Goal: Task Accomplishment & Management: Complete application form

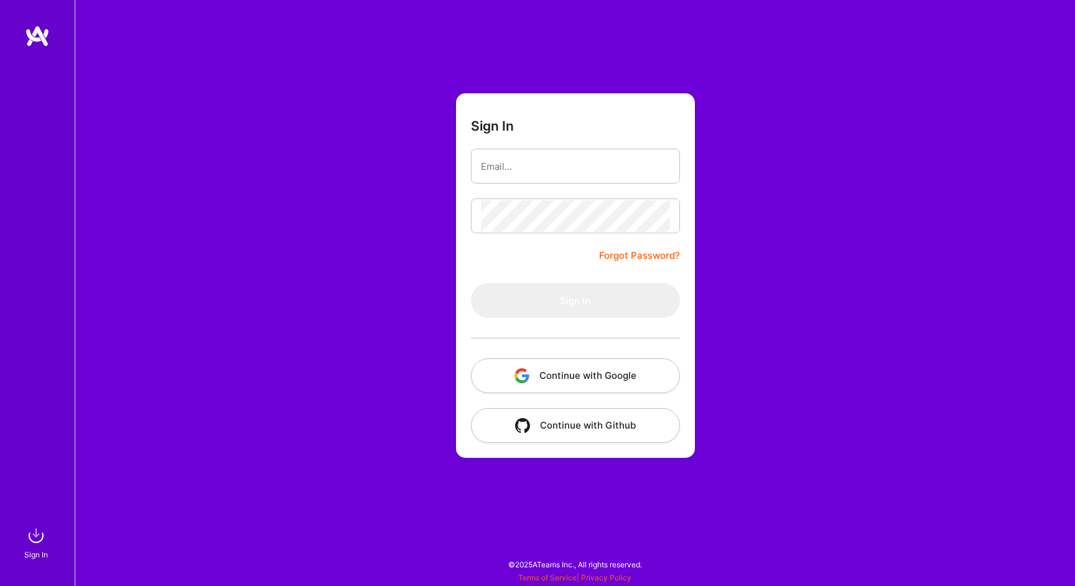
click at [631, 149] on div at bounding box center [575, 166] width 209 height 35
click at [623, 162] on input "email" at bounding box center [575, 167] width 189 height 32
click at [574, 373] on button "Continue with Google" at bounding box center [575, 375] width 209 height 35
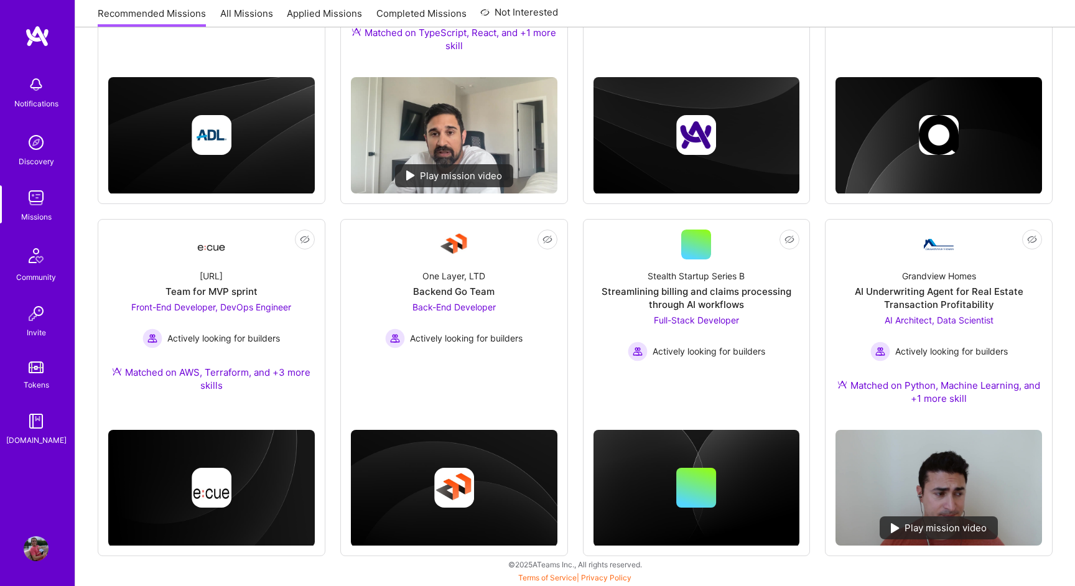
scroll to position [318, 0]
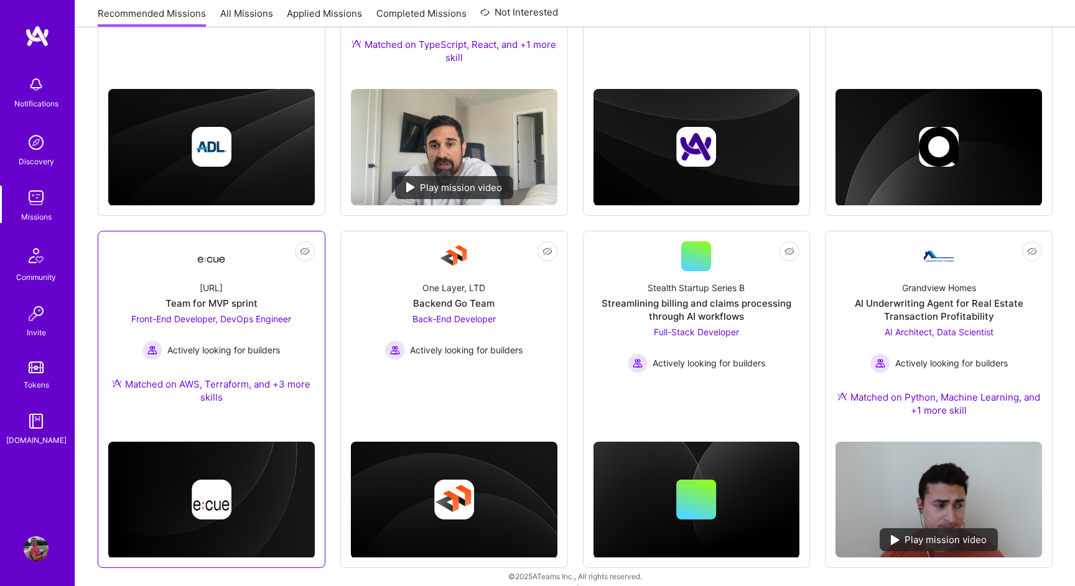
click at [171, 304] on div "Team for MVP sprint" at bounding box center [211, 303] width 92 height 13
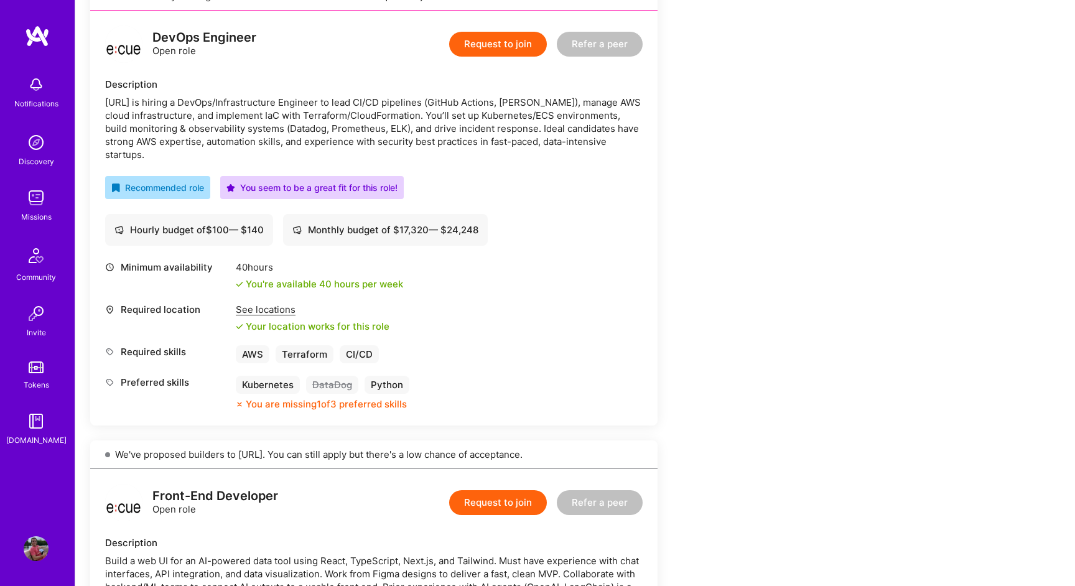
scroll to position [272, 0]
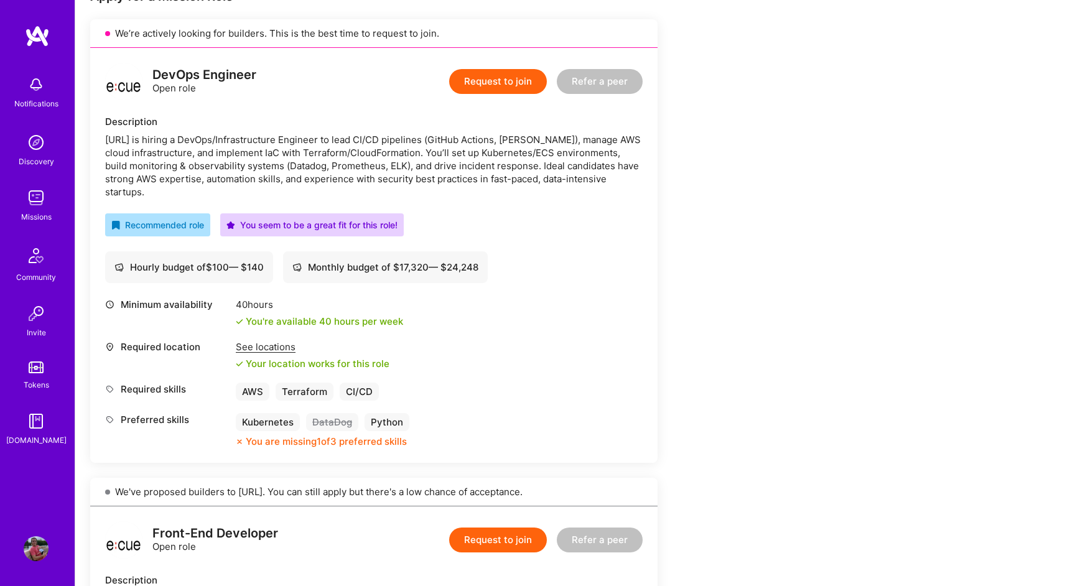
click at [524, 83] on button "Request to join" at bounding box center [498, 81] width 98 height 25
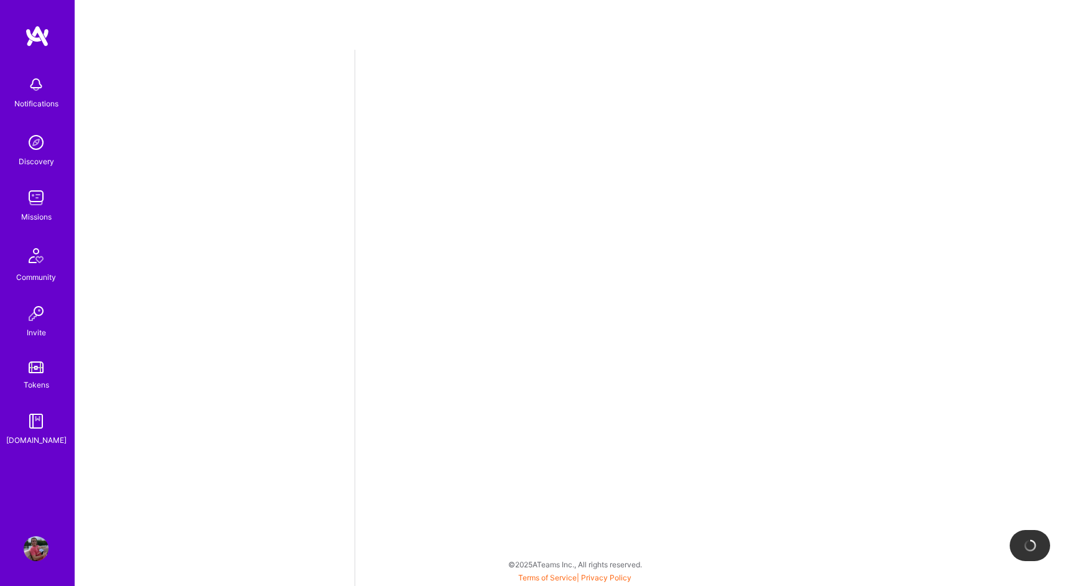
select select "CA"
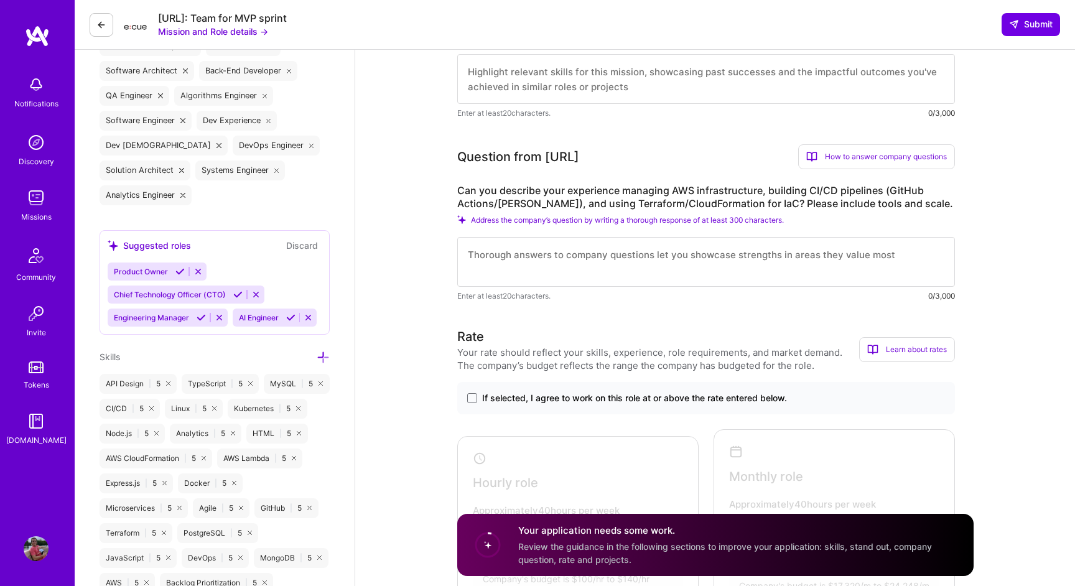
scroll to position [506, 0]
click at [571, 259] on textarea at bounding box center [706, 261] width 498 height 50
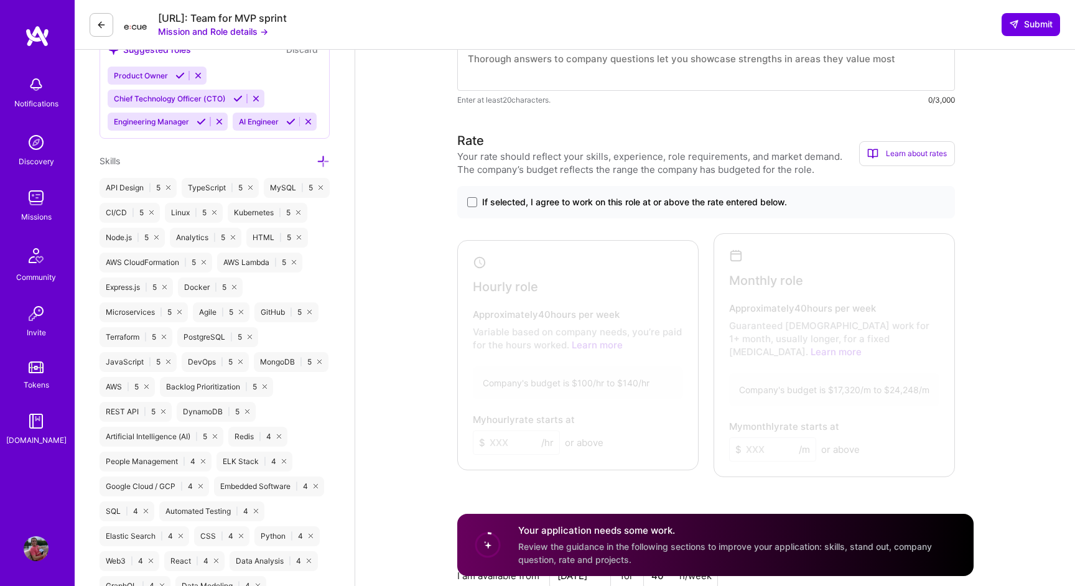
scroll to position [743, 0]
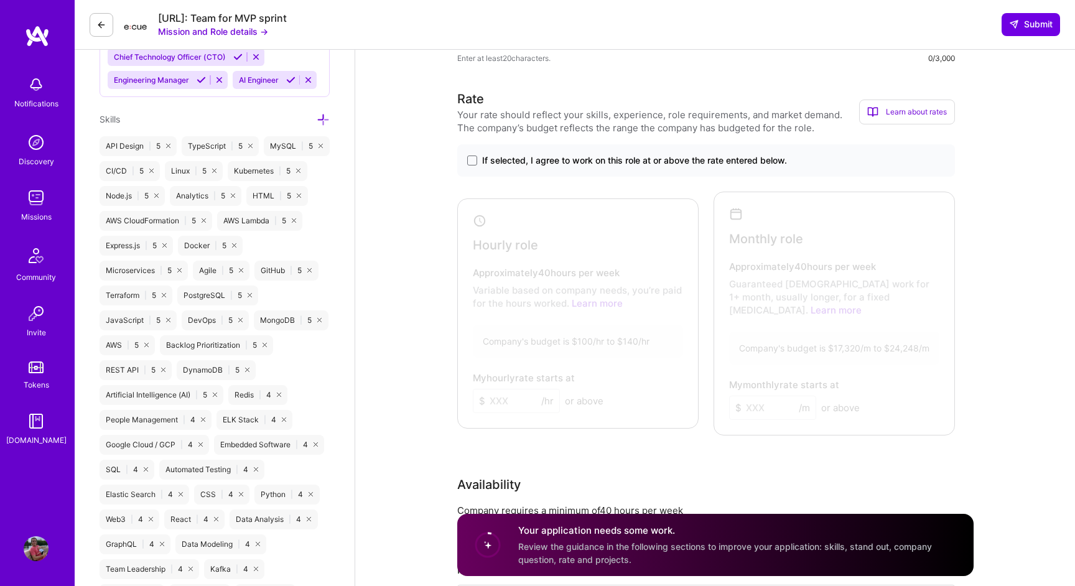
click at [592, 156] on span "If selected, I agree to work on this role at or above the rate entered below." at bounding box center [634, 160] width 305 height 12
click at [0, 0] on input "If selected, I agree to work on this role at or above the rate entered below." at bounding box center [0, 0] width 0 height 0
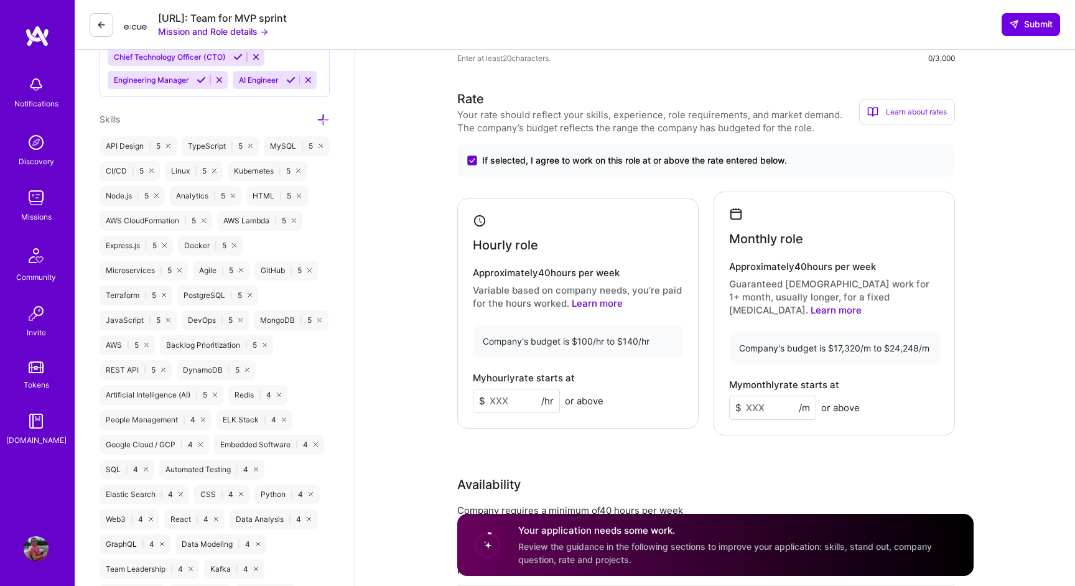
click at [513, 392] on input at bounding box center [516, 401] width 87 height 24
click at [764, 397] on input at bounding box center [772, 408] width 87 height 24
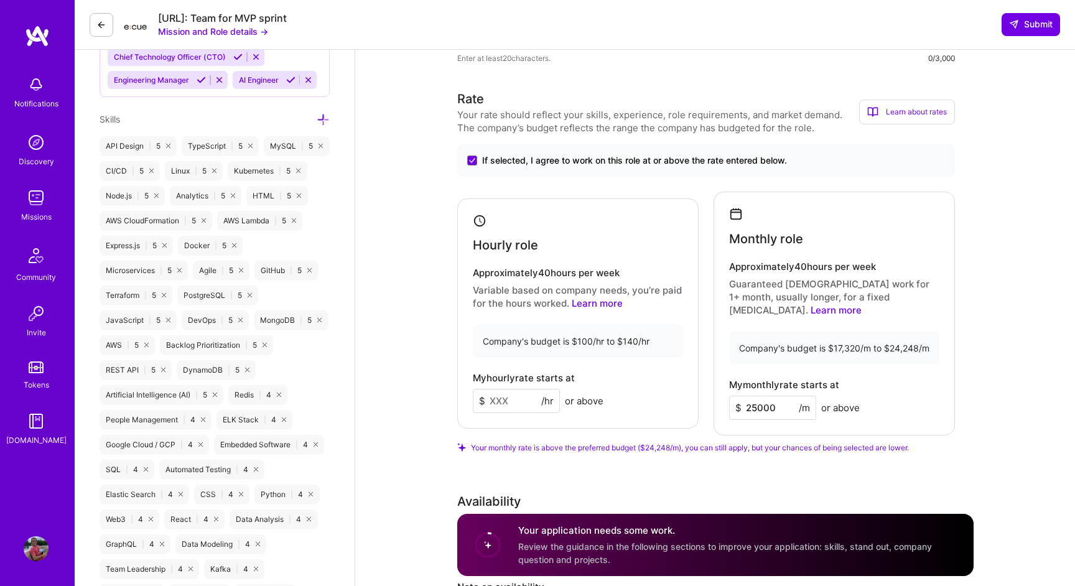
type input "25000"
click at [530, 394] on input at bounding box center [516, 401] width 87 height 24
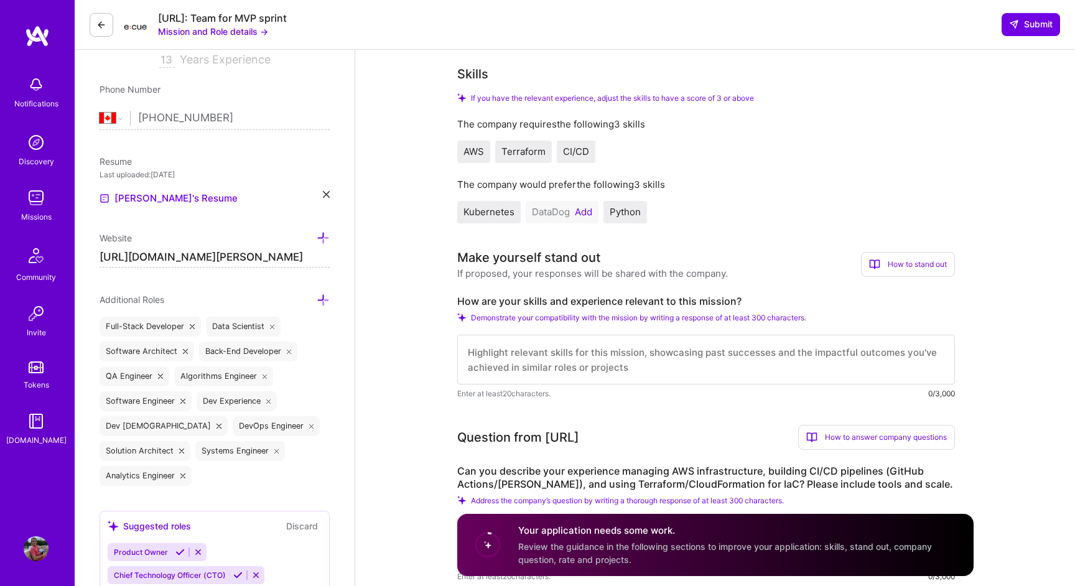
scroll to position [170, 0]
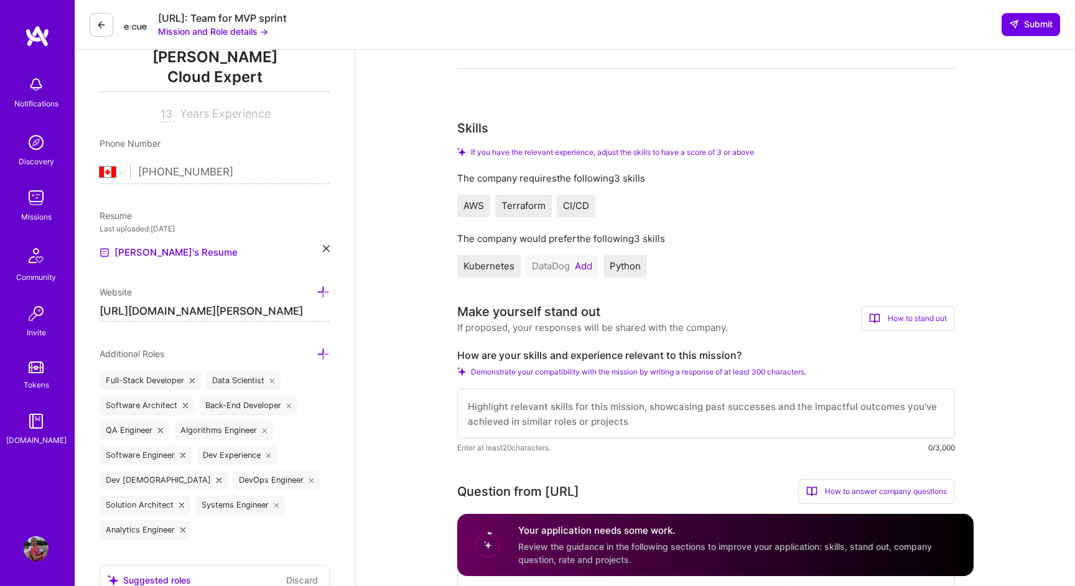
type input "150"
click at [592, 265] on button "Add" at bounding box center [583, 266] width 17 height 10
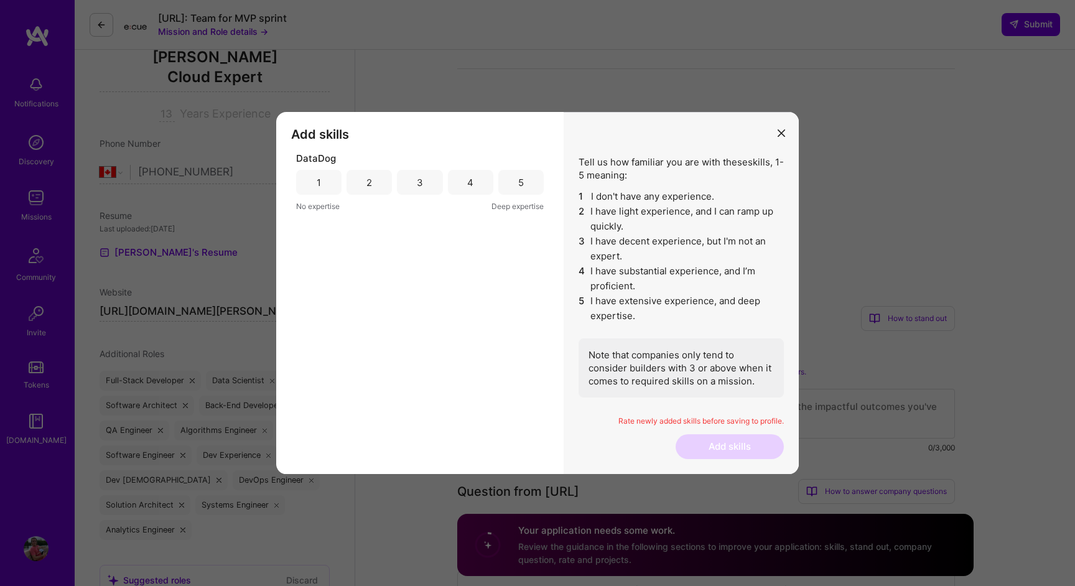
click at [517, 177] on div "5" at bounding box center [520, 182] width 45 height 25
click at [739, 444] on button "Add skills" at bounding box center [729, 446] width 108 height 25
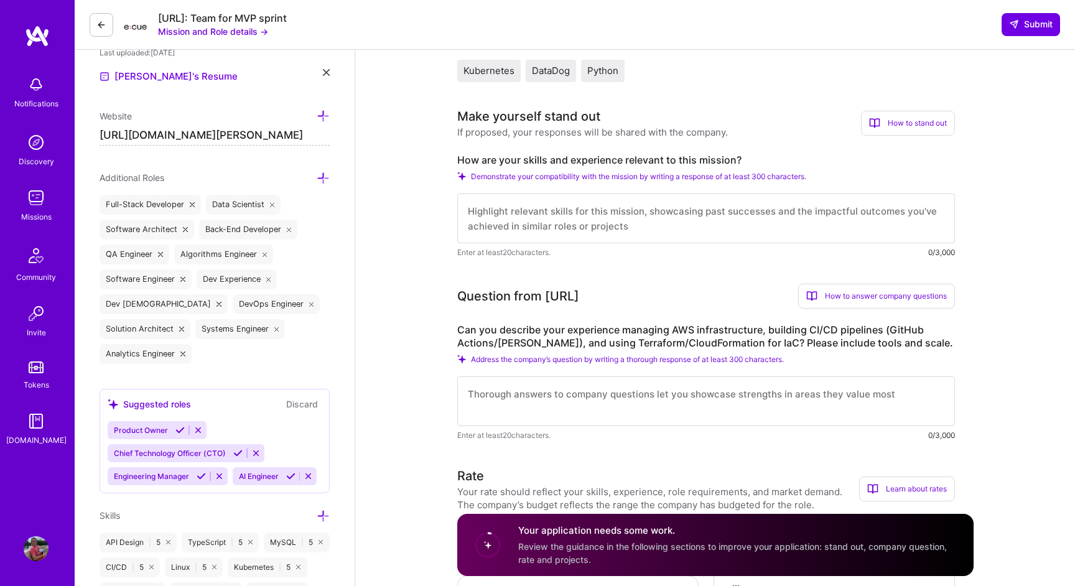
scroll to position [364, 0]
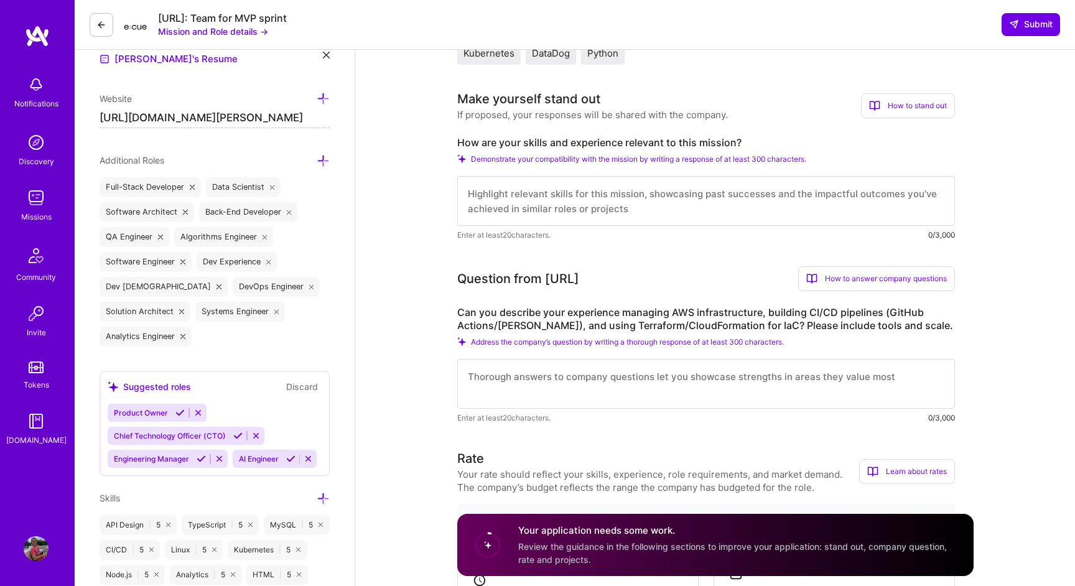
click at [647, 209] on textarea at bounding box center [706, 201] width 498 height 50
click at [640, 390] on textarea at bounding box center [706, 384] width 498 height 50
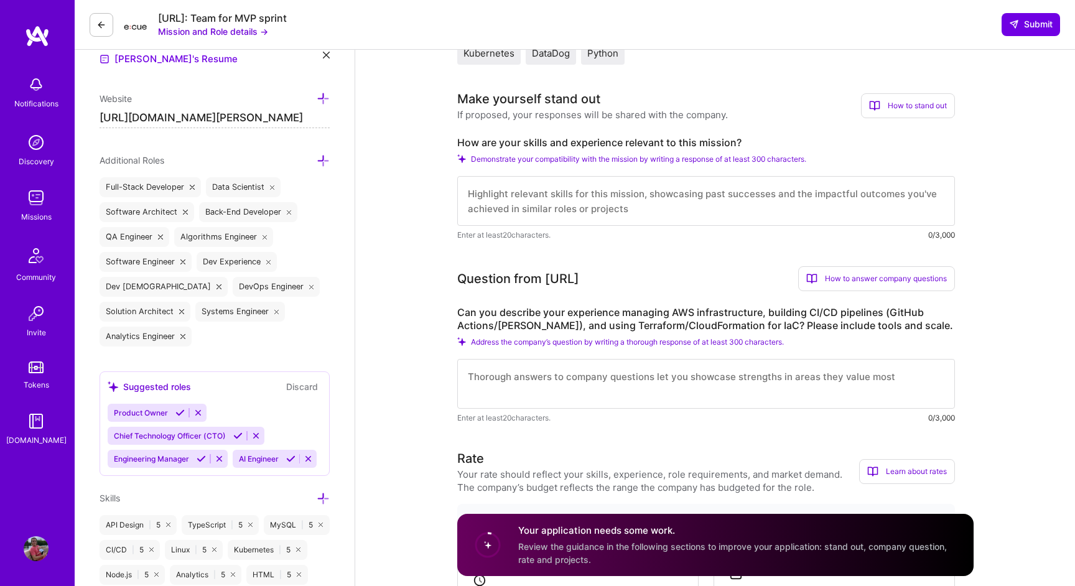
click at [640, 390] on textarea at bounding box center [706, 384] width 498 height 50
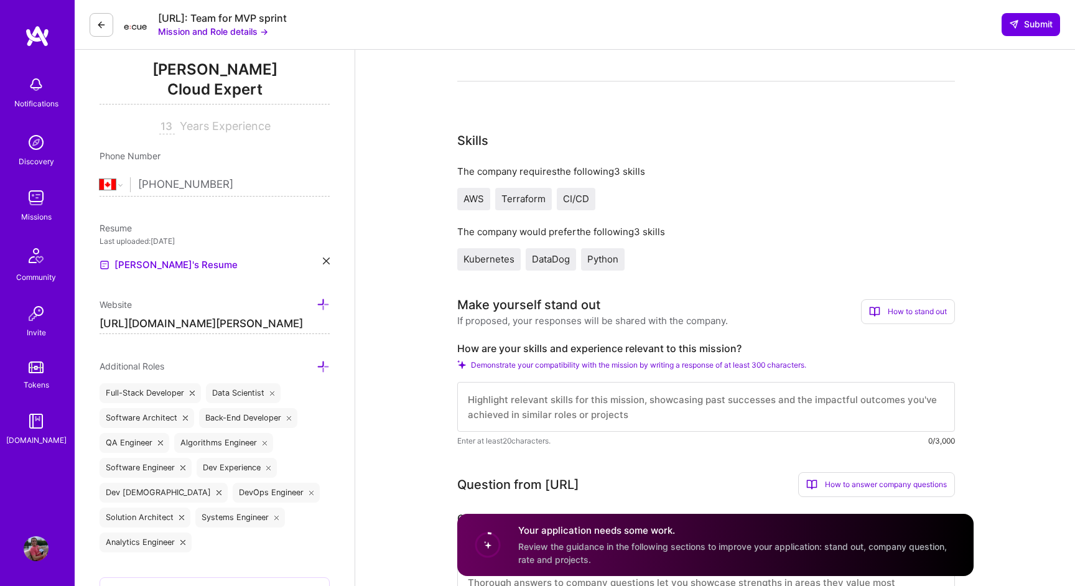
scroll to position [0, 0]
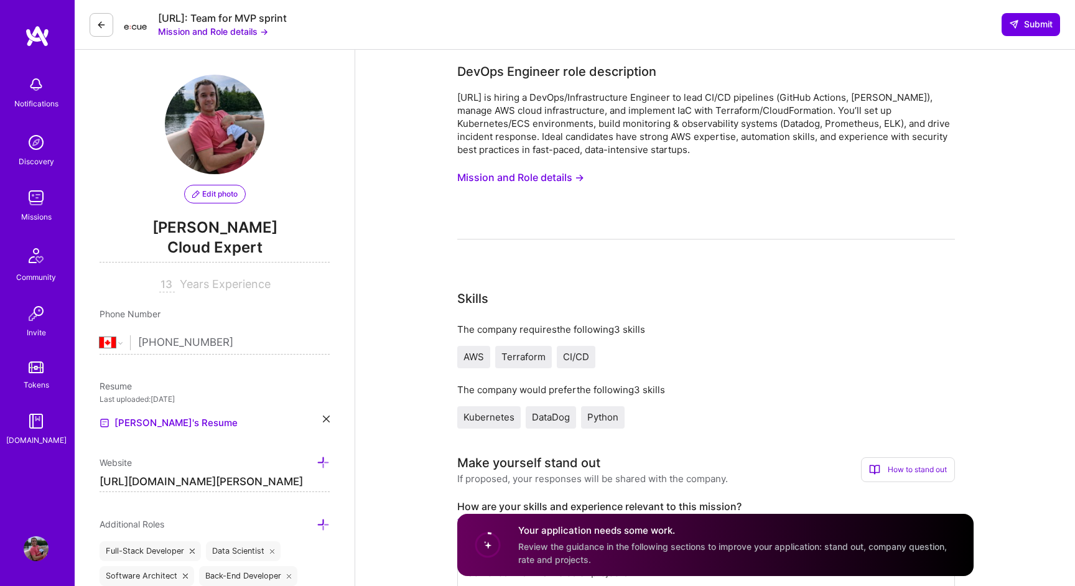
click at [100, 17] on button at bounding box center [102, 25] width 24 height 24
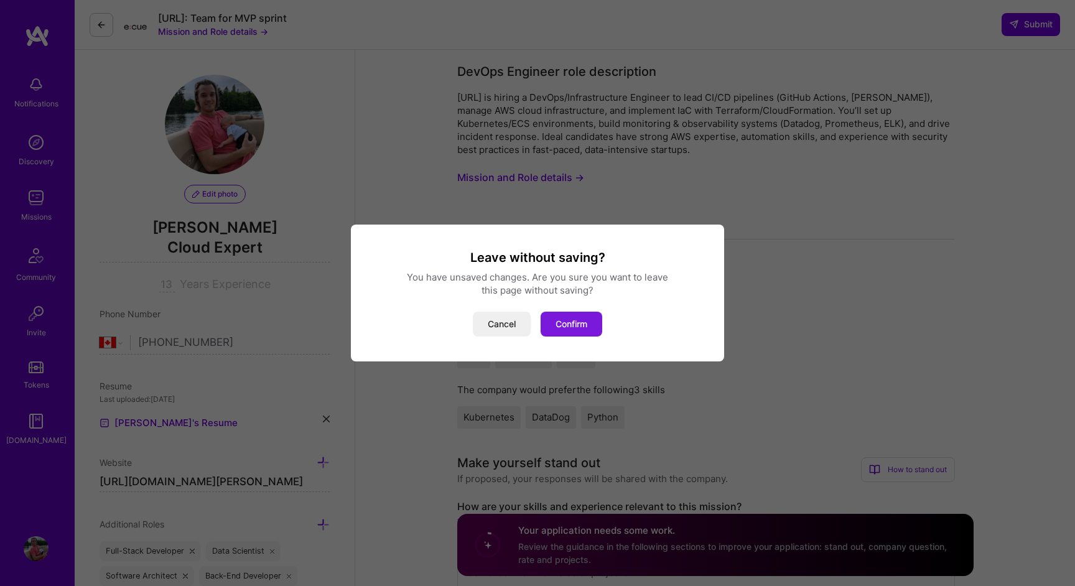
click at [588, 320] on button "Confirm" at bounding box center [572, 324] width 62 height 25
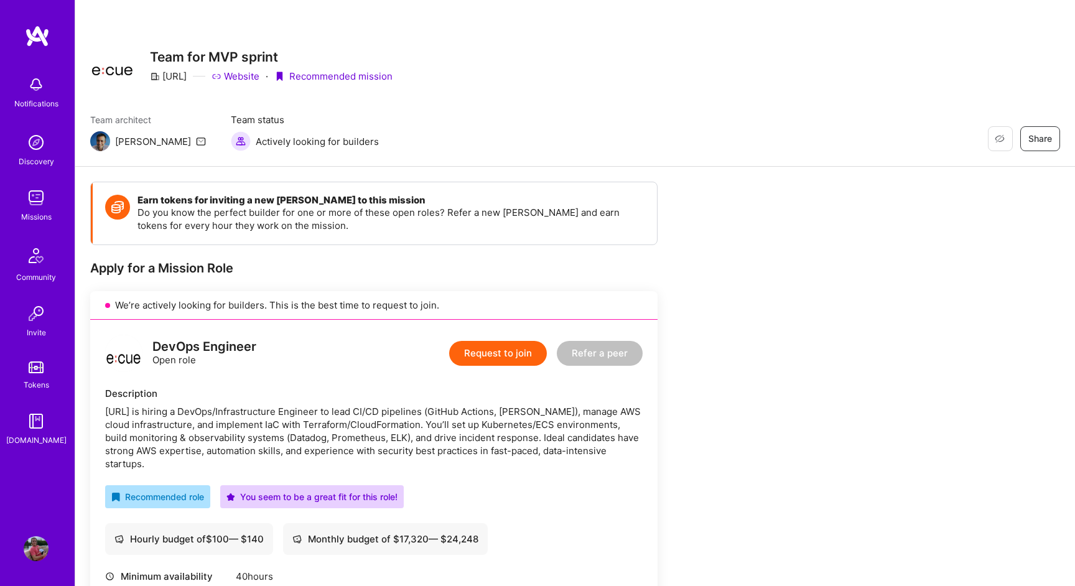
click at [34, 191] on img at bounding box center [36, 197] width 25 height 25
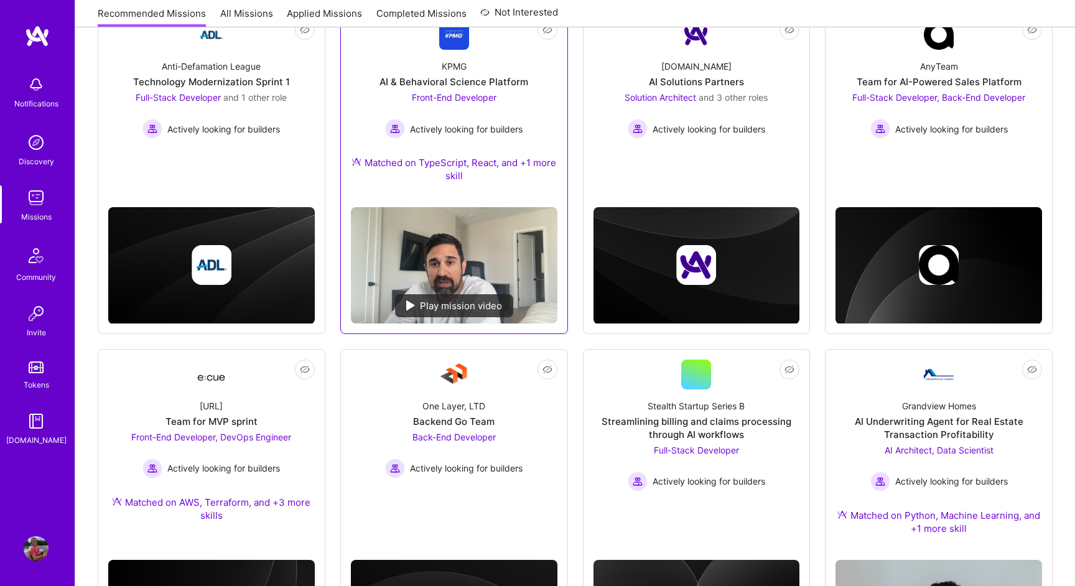
scroll to position [330, 0]
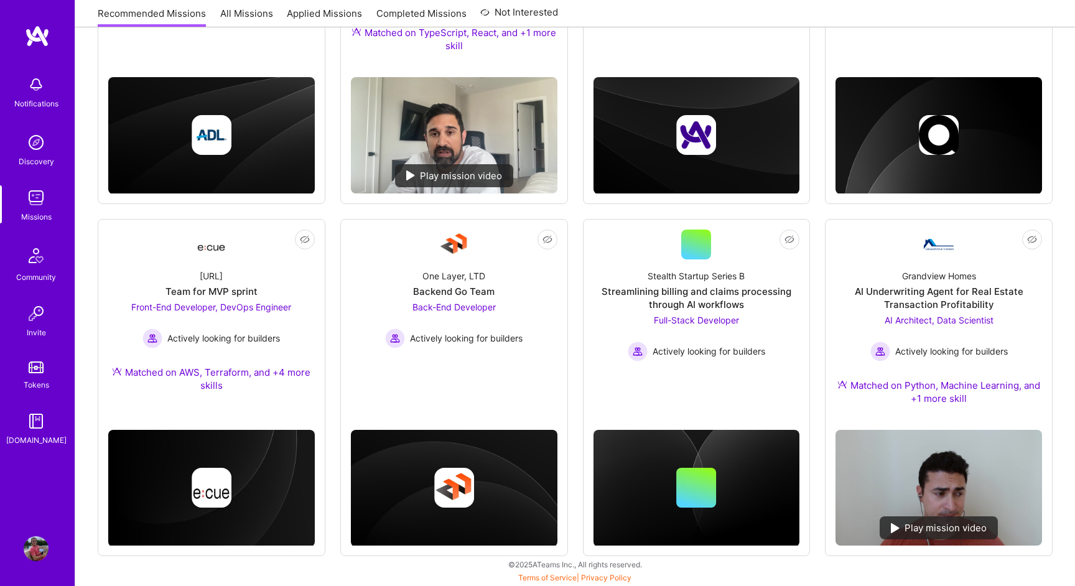
click at [37, 198] on img at bounding box center [36, 197] width 25 height 25
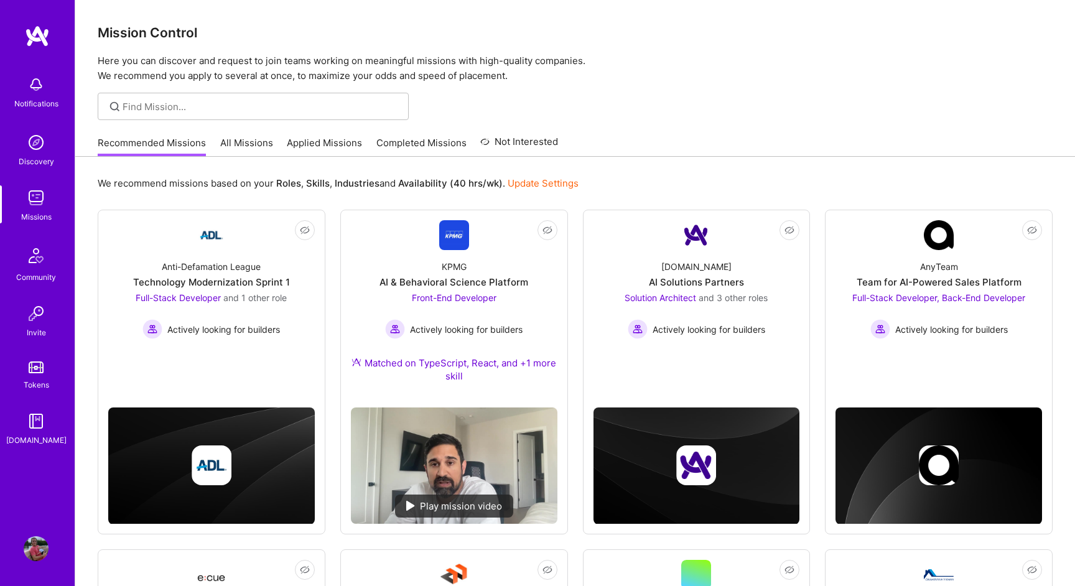
click at [320, 144] on link "Applied Missions" at bounding box center [324, 146] width 75 height 21
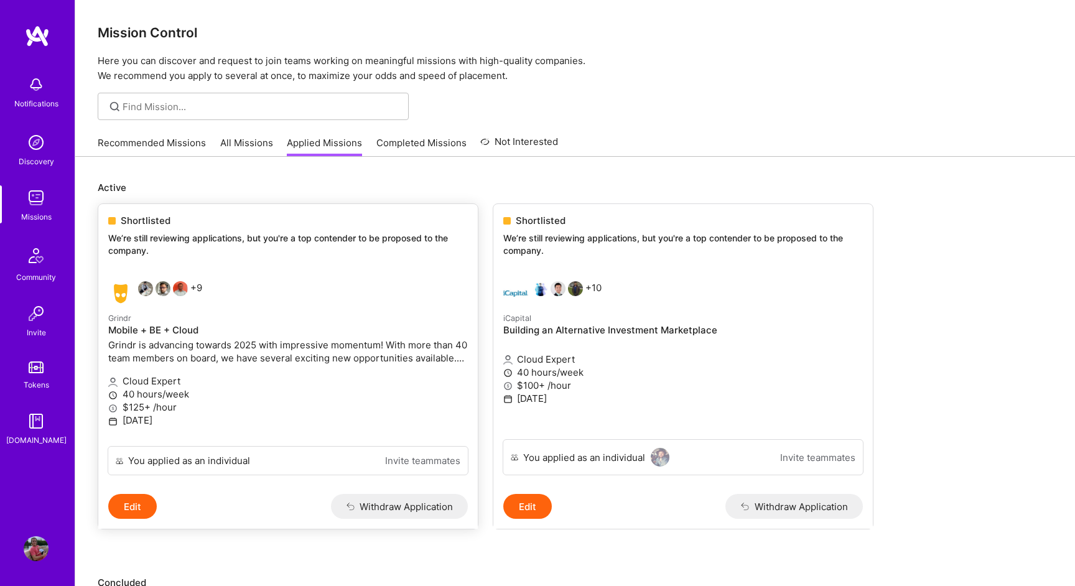
click at [330, 323] on p "Grindr" at bounding box center [288, 318] width 360 height 14
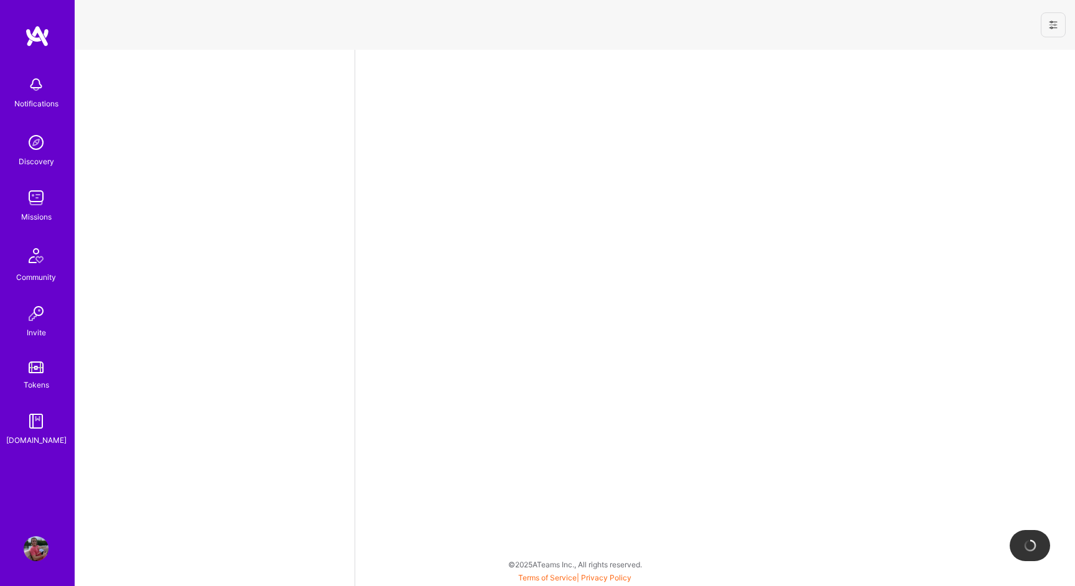
select select "CA"
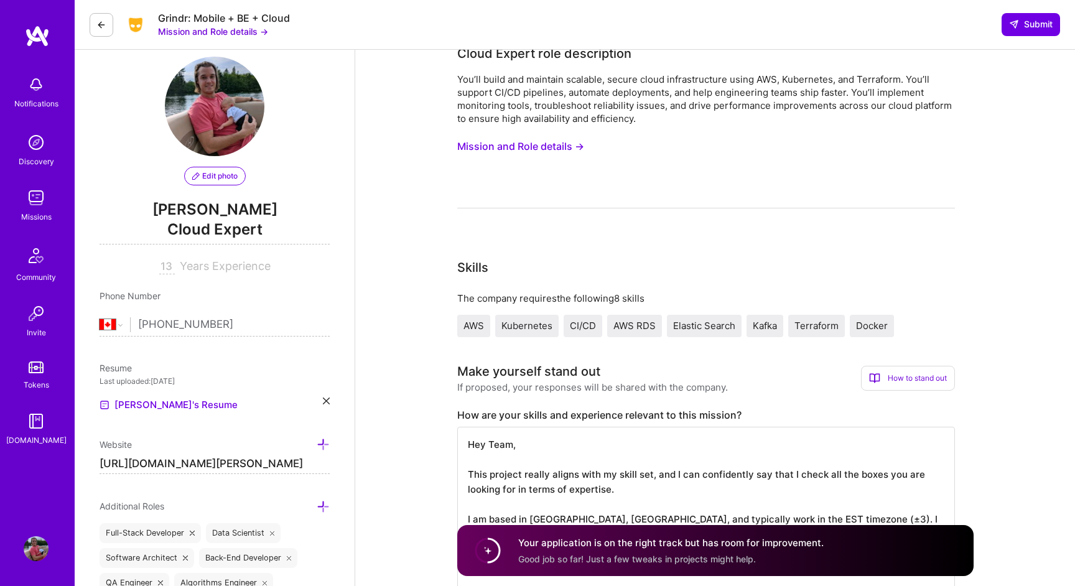
scroll to position [12, 0]
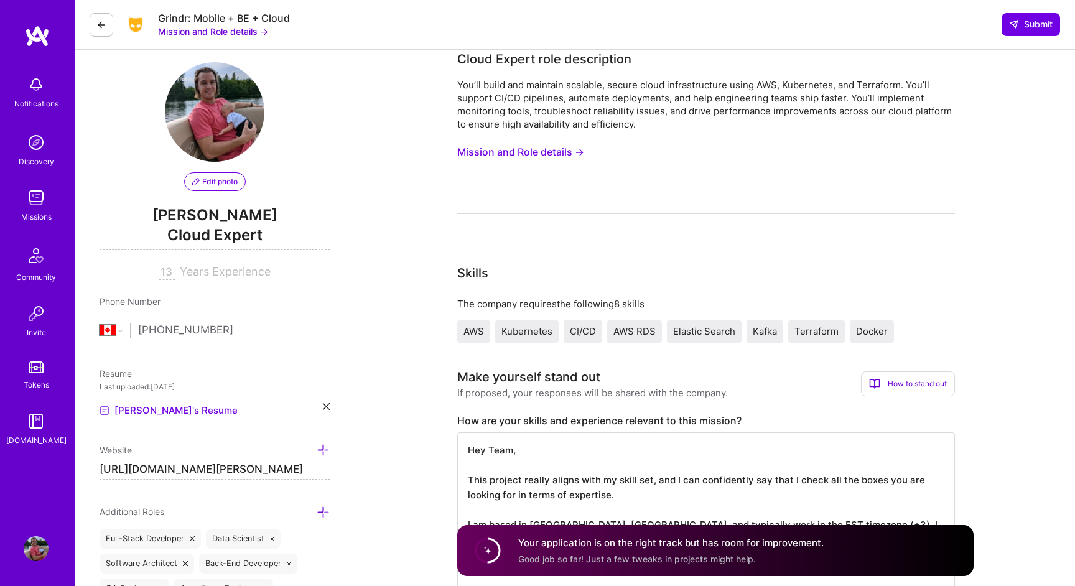
click at [112, 26] on button at bounding box center [102, 25] width 24 height 24
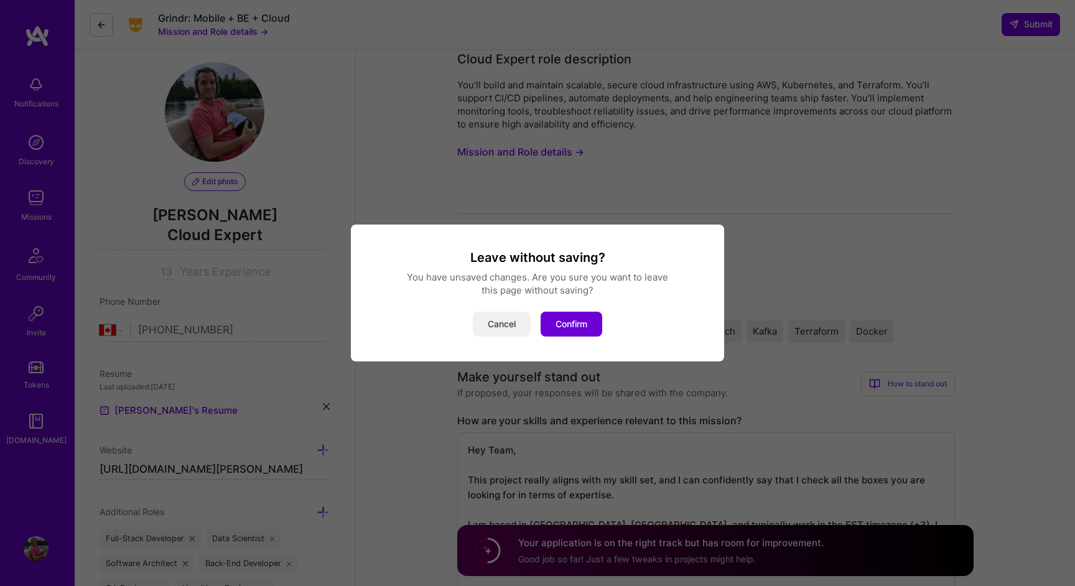
click at [491, 325] on button "Cancel" at bounding box center [502, 324] width 58 height 25
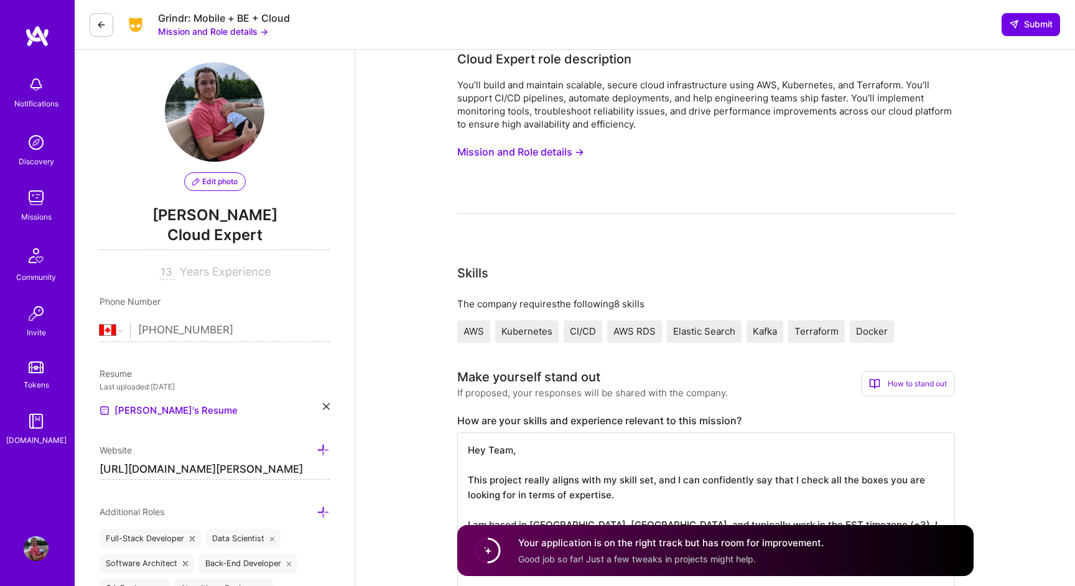
scroll to position [0, 0]
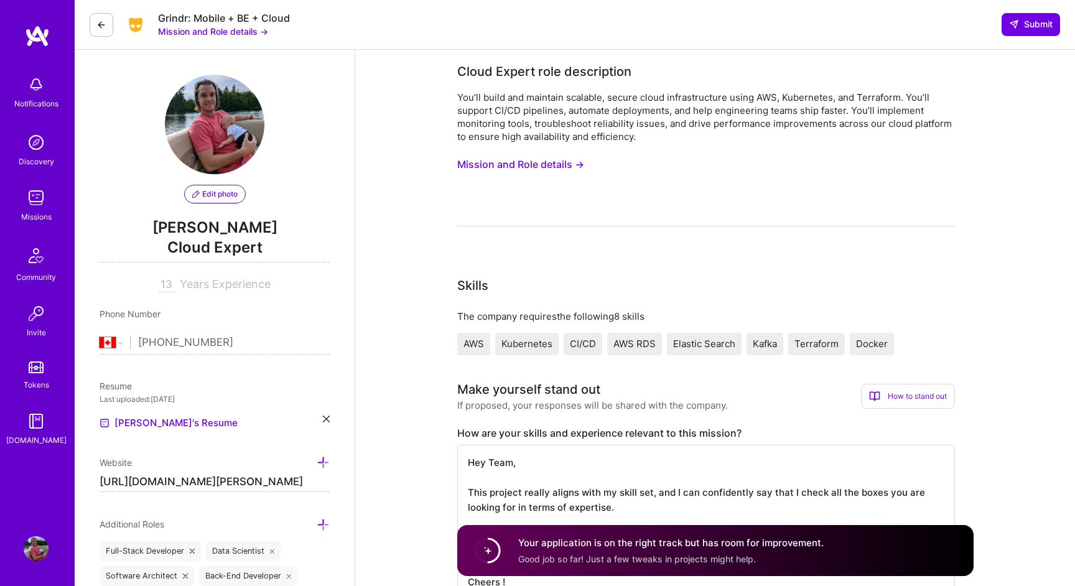
click at [239, 35] on button "Mission and Role details →" at bounding box center [213, 31] width 110 height 13
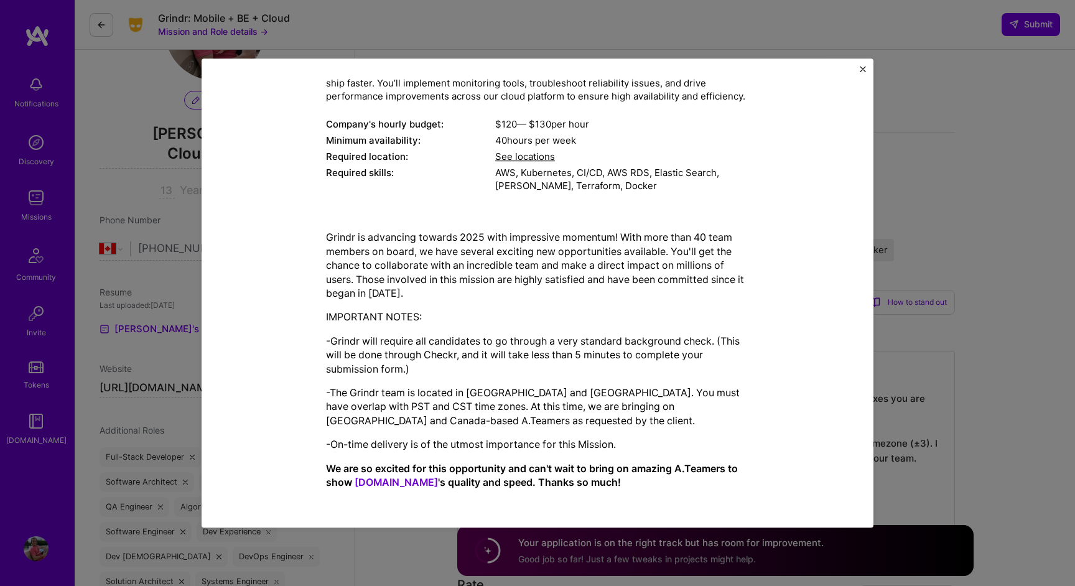
scroll to position [98, 0]
click at [534, 339] on p "-Grindr will require all candidates to go through a very standard background ch…" at bounding box center [537, 355] width 423 height 42
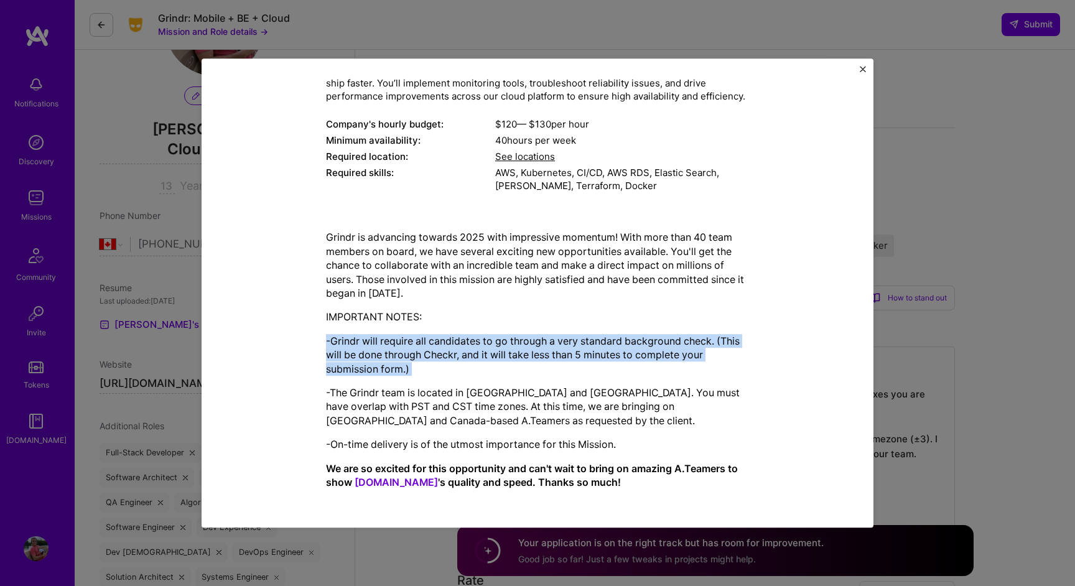
click at [534, 339] on p "-Grindr will require all candidates to go through a very standard background ch…" at bounding box center [537, 355] width 423 height 42
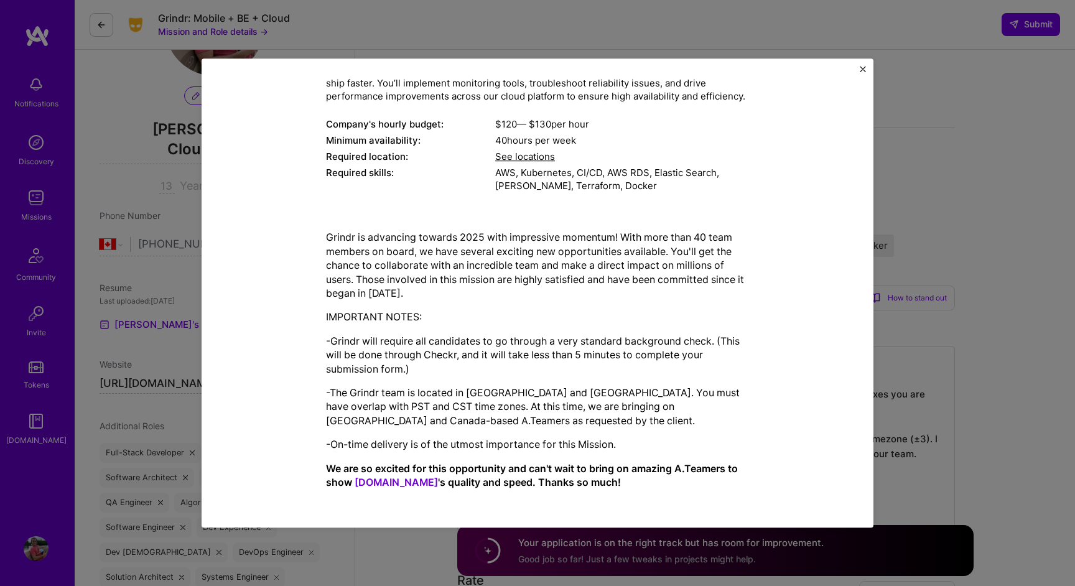
click at [534, 339] on p "-Grindr will require all candidates to go through a very standard background ch…" at bounding box center [537, 355] width 423 height 42
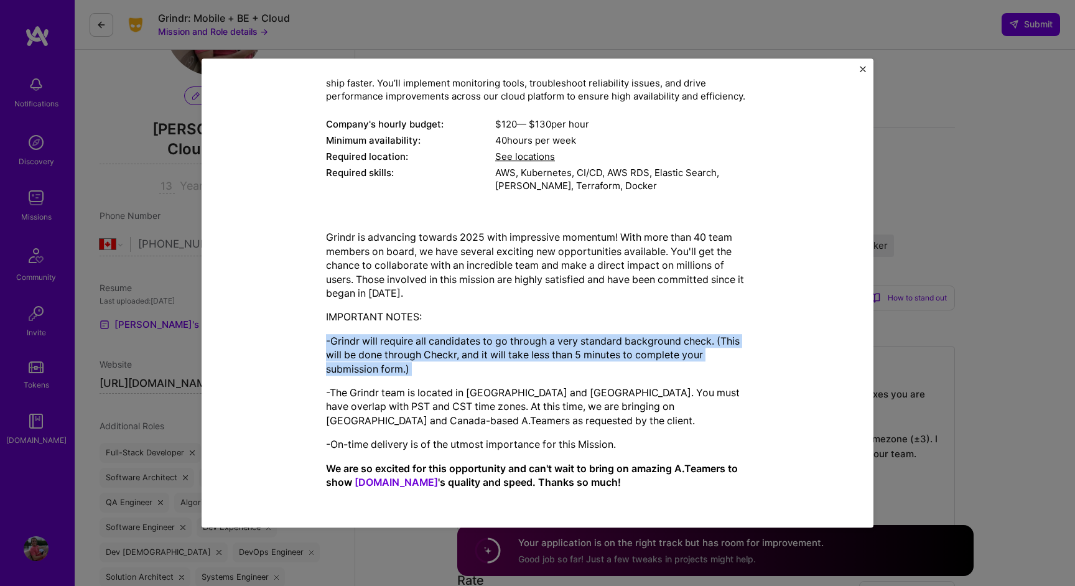
click at [534, 339] on p "-Grindr will require all candidates to go through a very standard background ch…" at bounding box center [537, 355] width 423 height 42
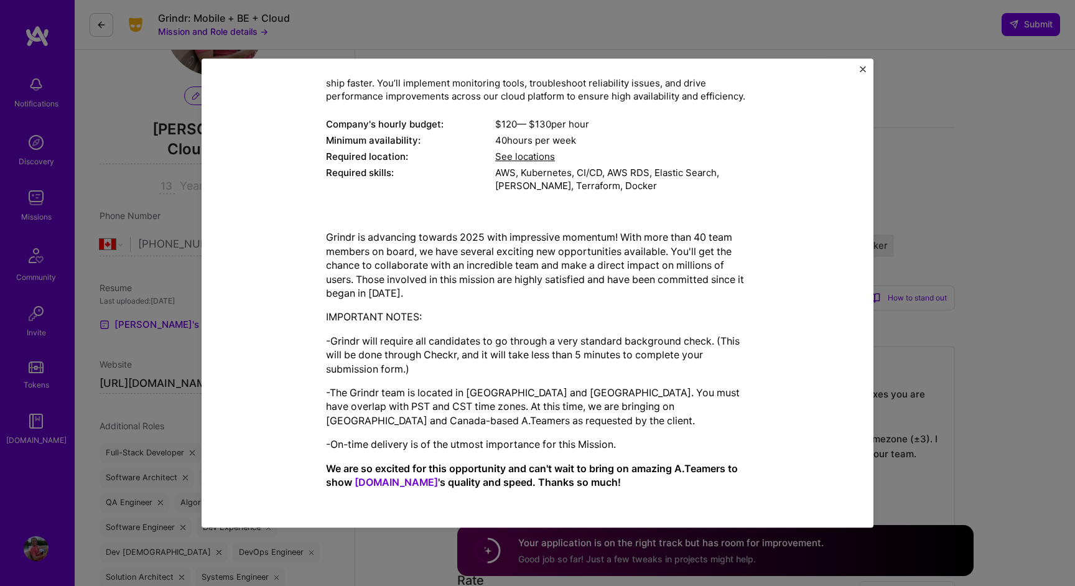
scroll to position [0, 0]
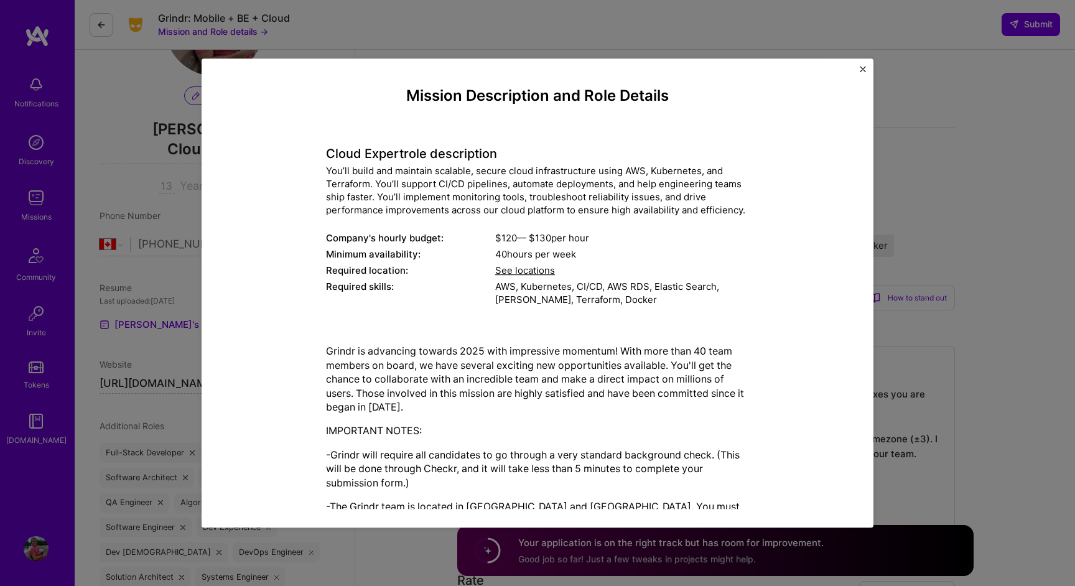
click at [541, 273] on span "See locations" at bounding box center [525, 271] width 60 height 12
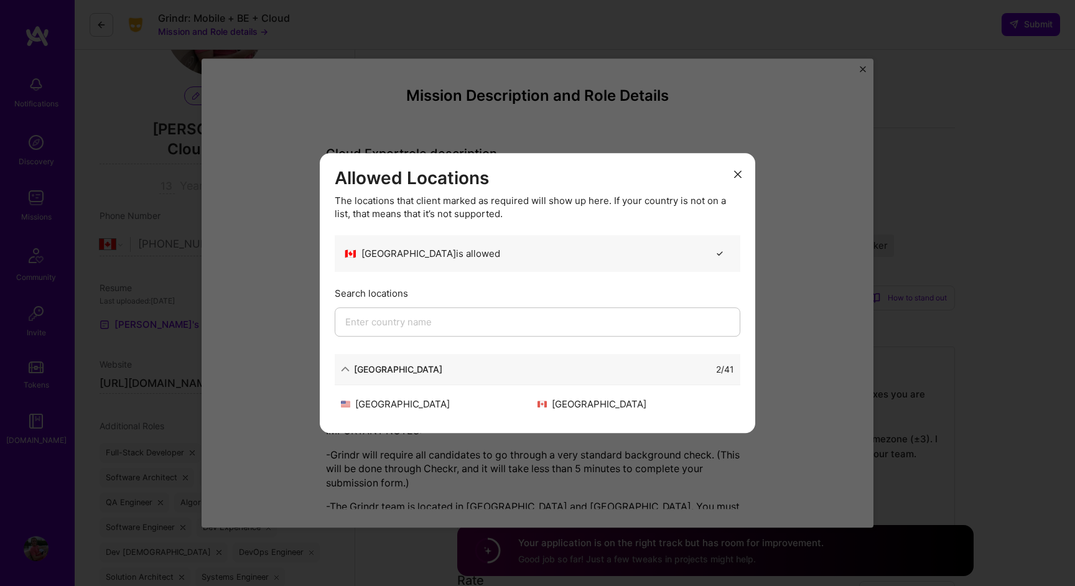
click at [738, 168] on button "modal" at bounding box center [737, 173] width 15 height 21
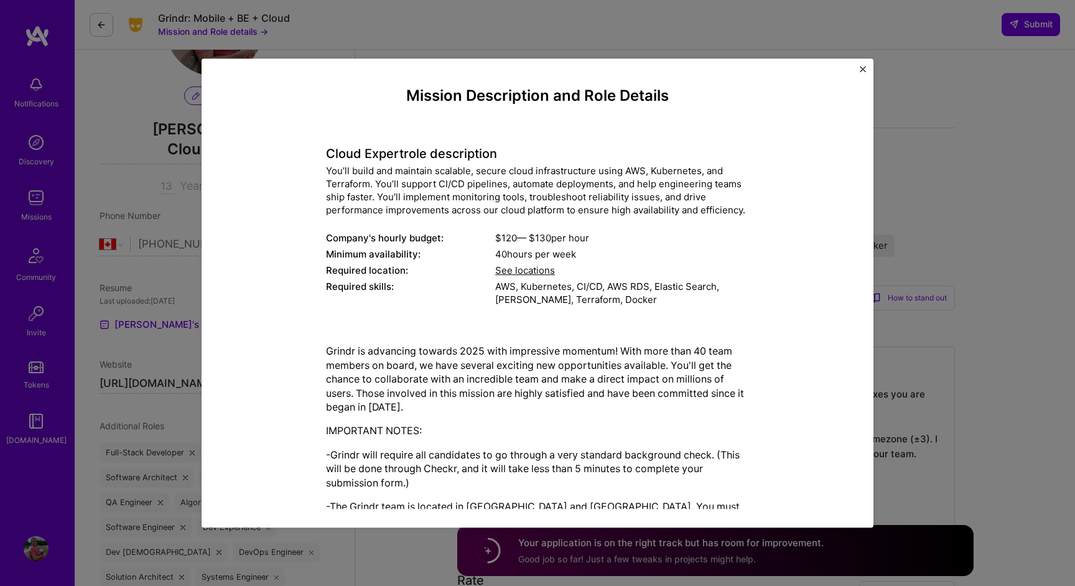
click at [867, 68] on div "Mission Description and Role Details Cloud Expert role description You’ll build…" at bounding box center [538, 292] width 672 height 469
click at [861, 70] on img "Close" at bounding box center [863, 69] width 6 height 6
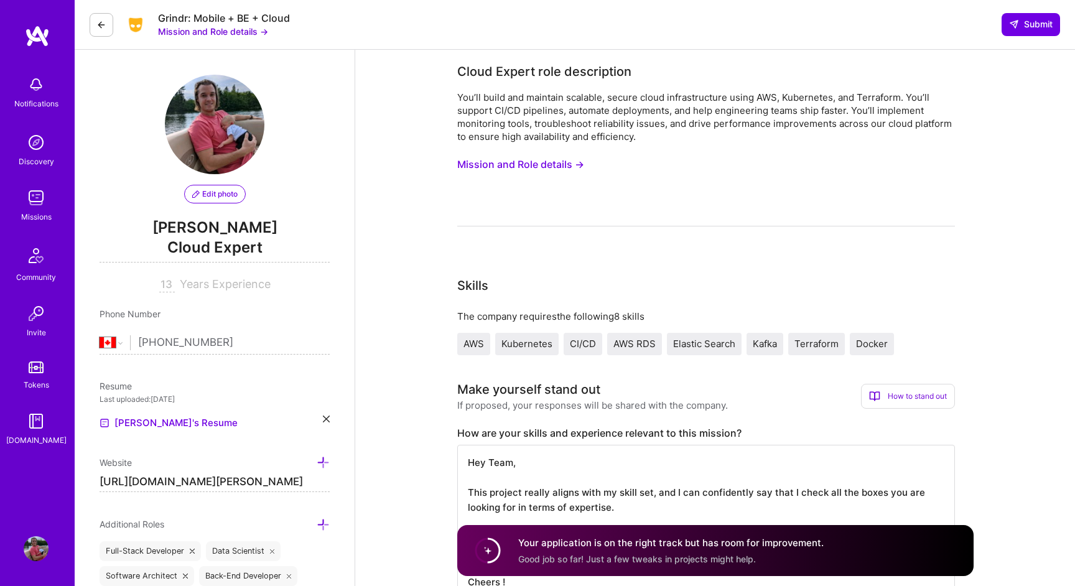
click at [103, 27] on icon at bounding box center [101, 25] width 10 height 10
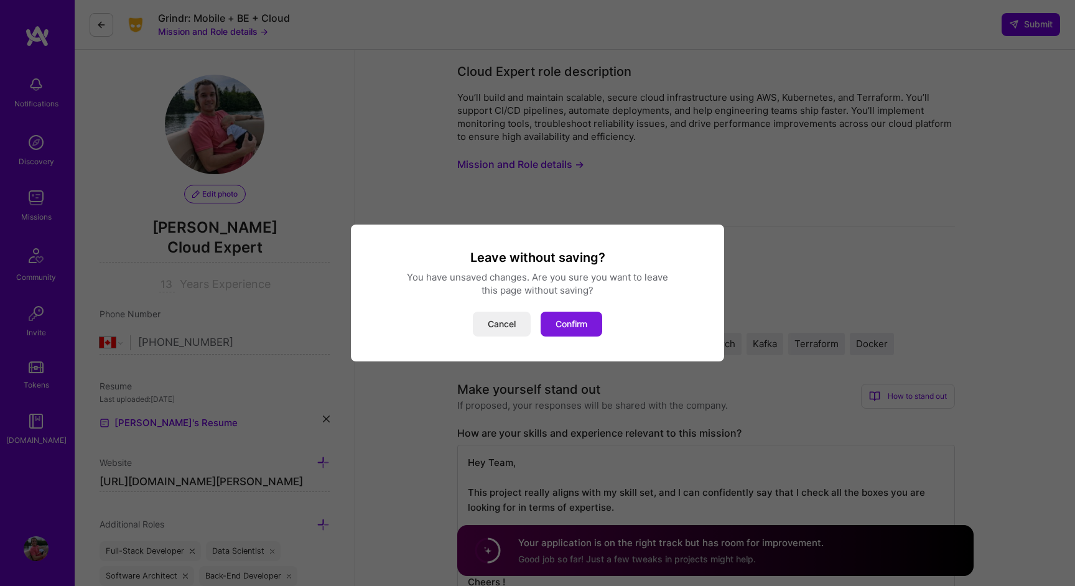
click at [576, 321] on button "Confirm" at bounding box center [572, 324] width 62 height 25
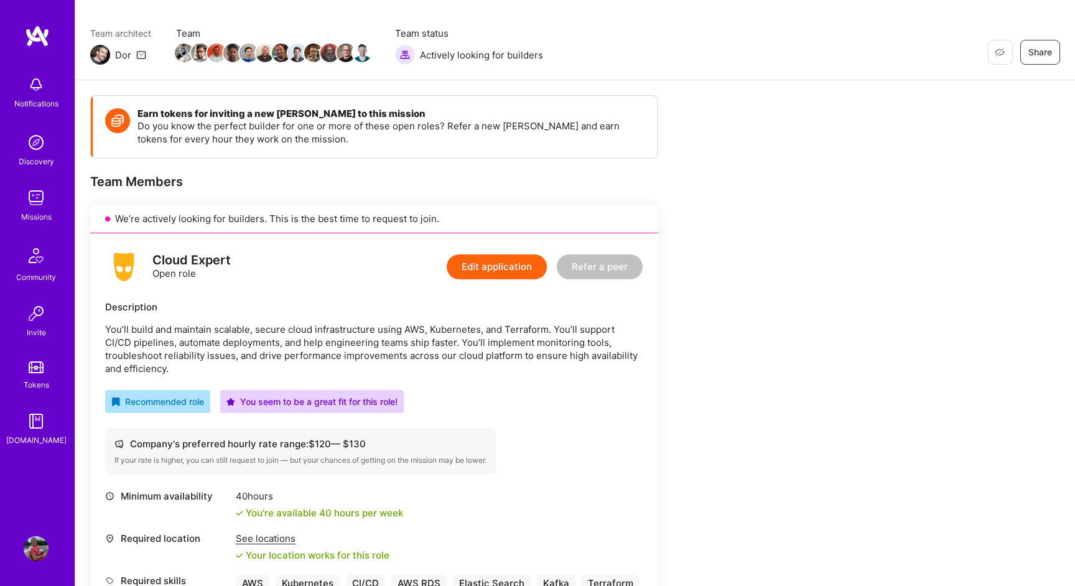
scroll to position [87, 0]
click at [39, 202] on img at bounding box center [36, 197] width 25 height 25
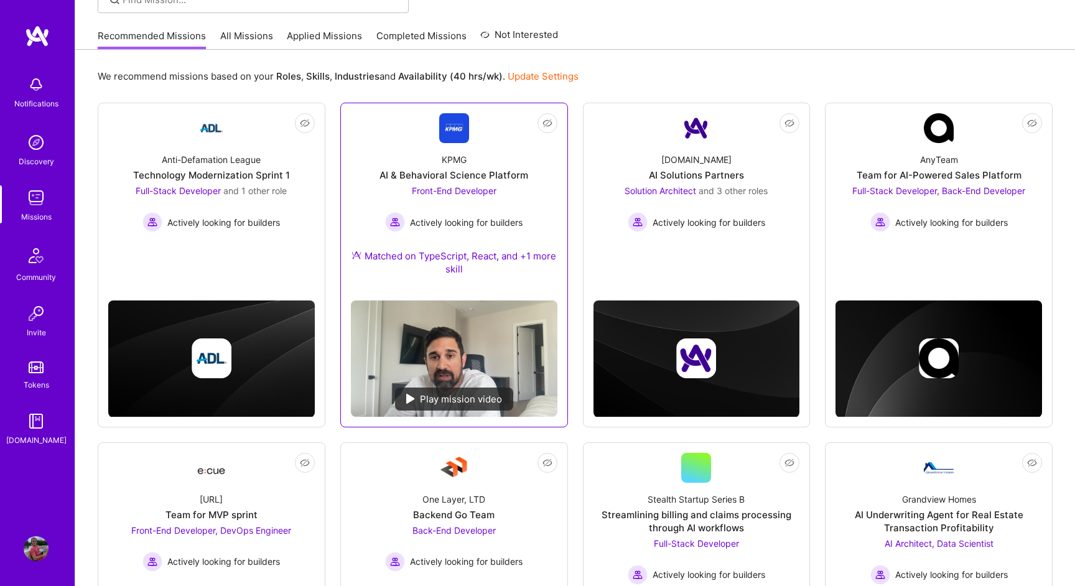
scroll to position [330, 0]
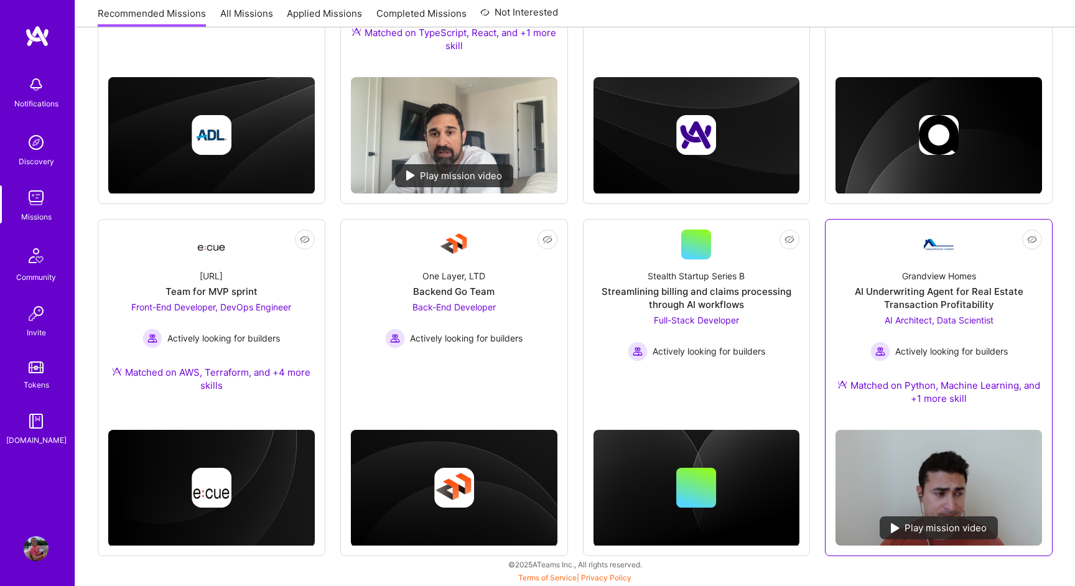
click at [927, 329] on div "AI Architect, Data Scientist Actively looking for builders" at bounding box center [938, 337] width 137 height 48
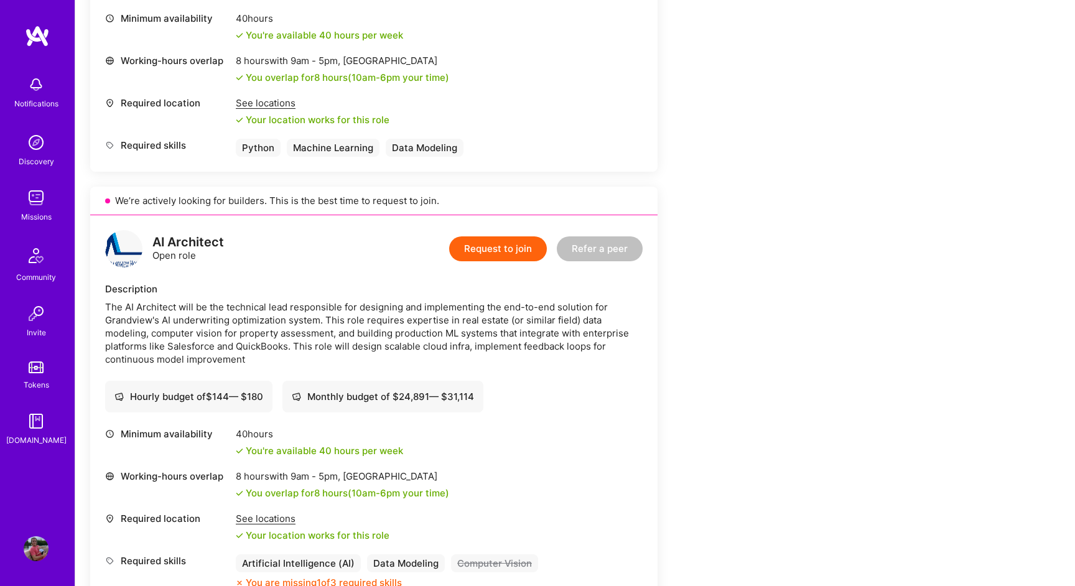
scroll to position [310, 0]
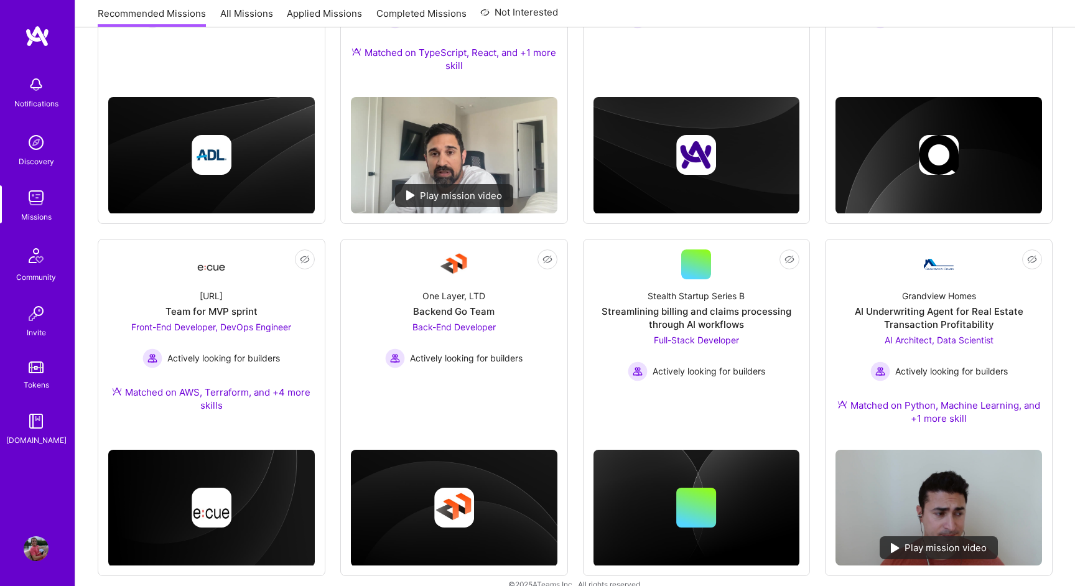
scroll to position [330, 0]
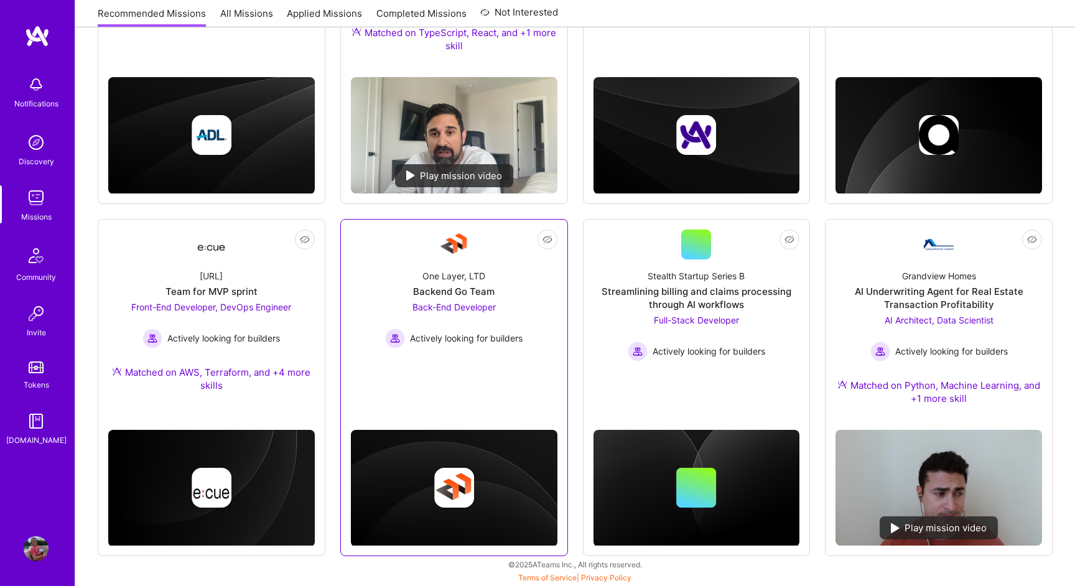
click at [466, 344] on span "Actively looking for builders" at bounding box center [466, 338] width 113 height 13
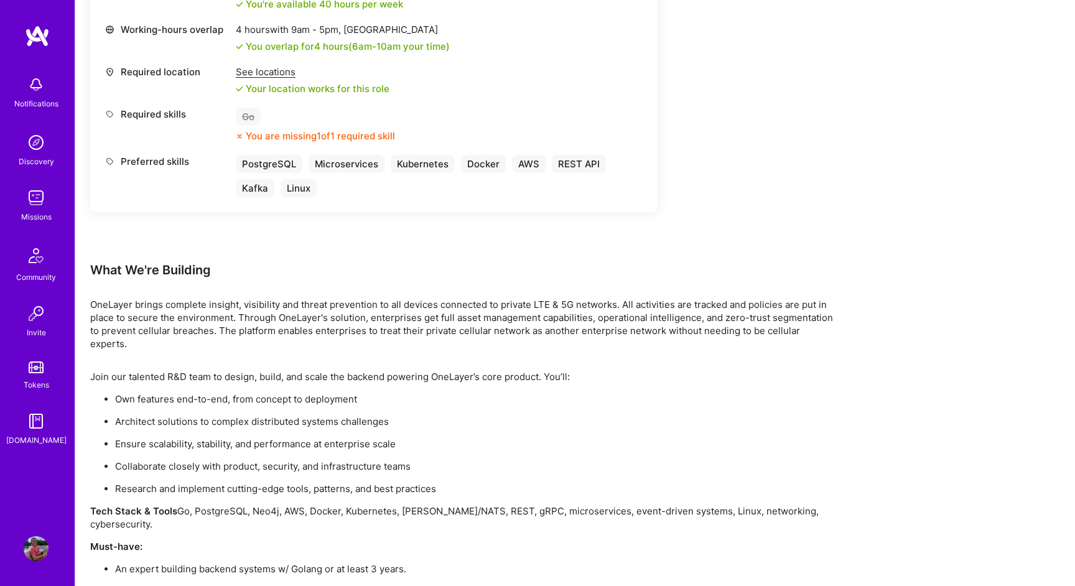
scroll to position [637, 0]
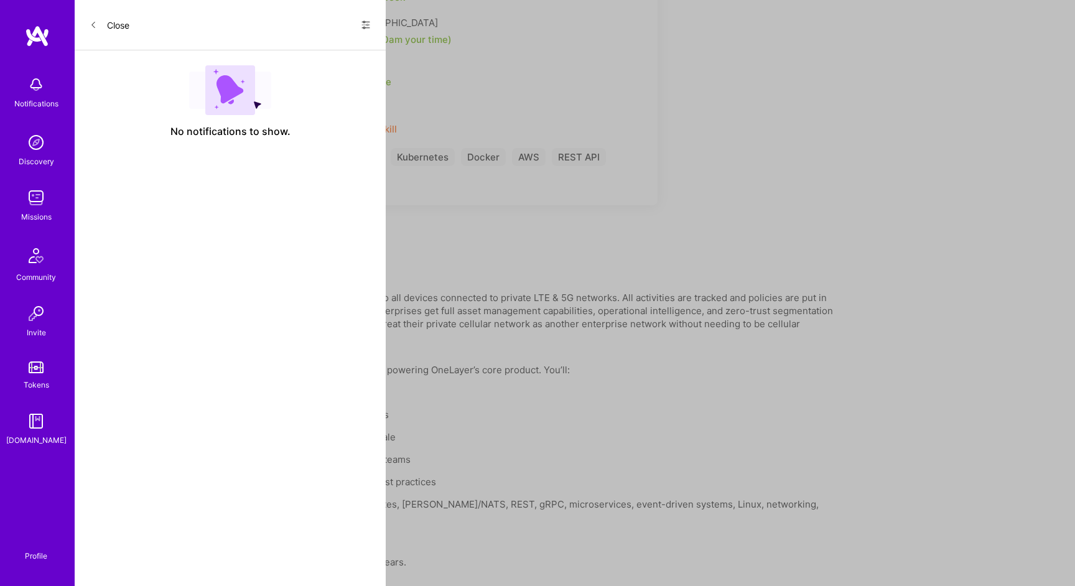
scroll to position [330, 0]
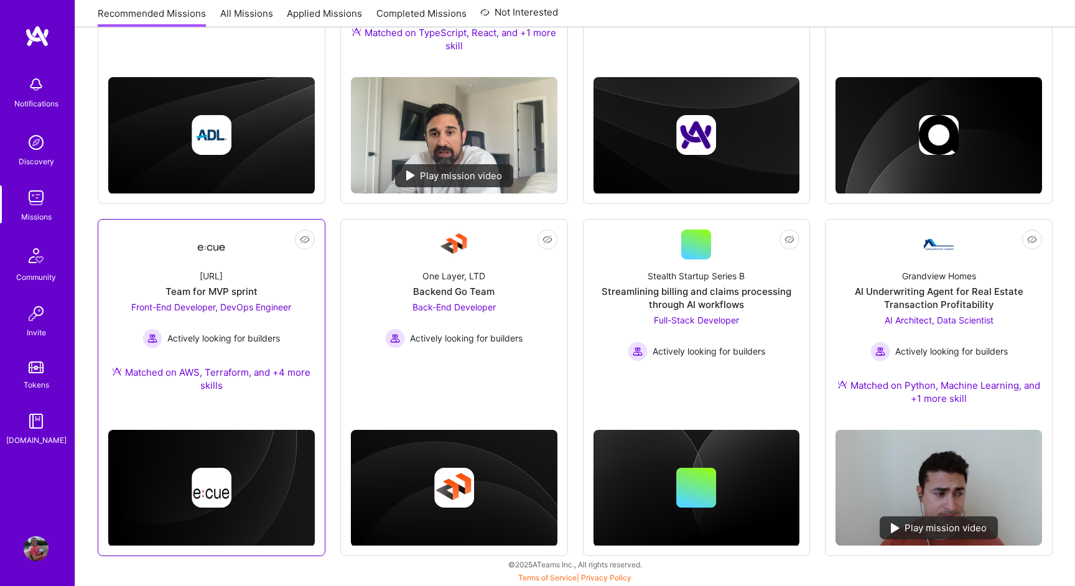
click at [217, 299] on div "[URL] Team for MVP sprint Front-End Developer, DevOps Engineer Actively looking…" at bounding box center [211, 332] width 207 height 147
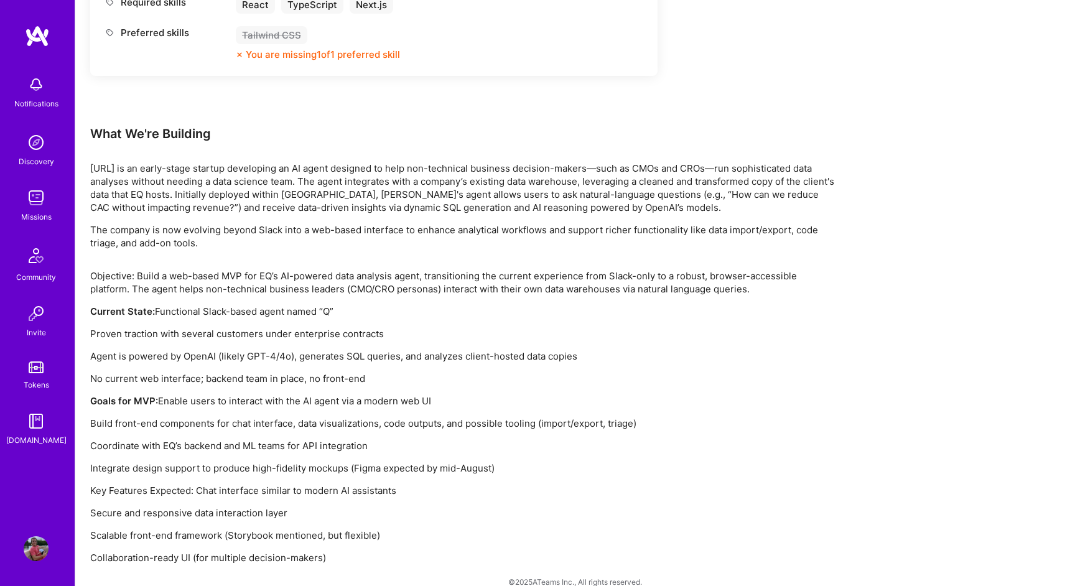
scroll to position [1126, 0]
